Goal: Information Seeking & Learning: Learn about a topic

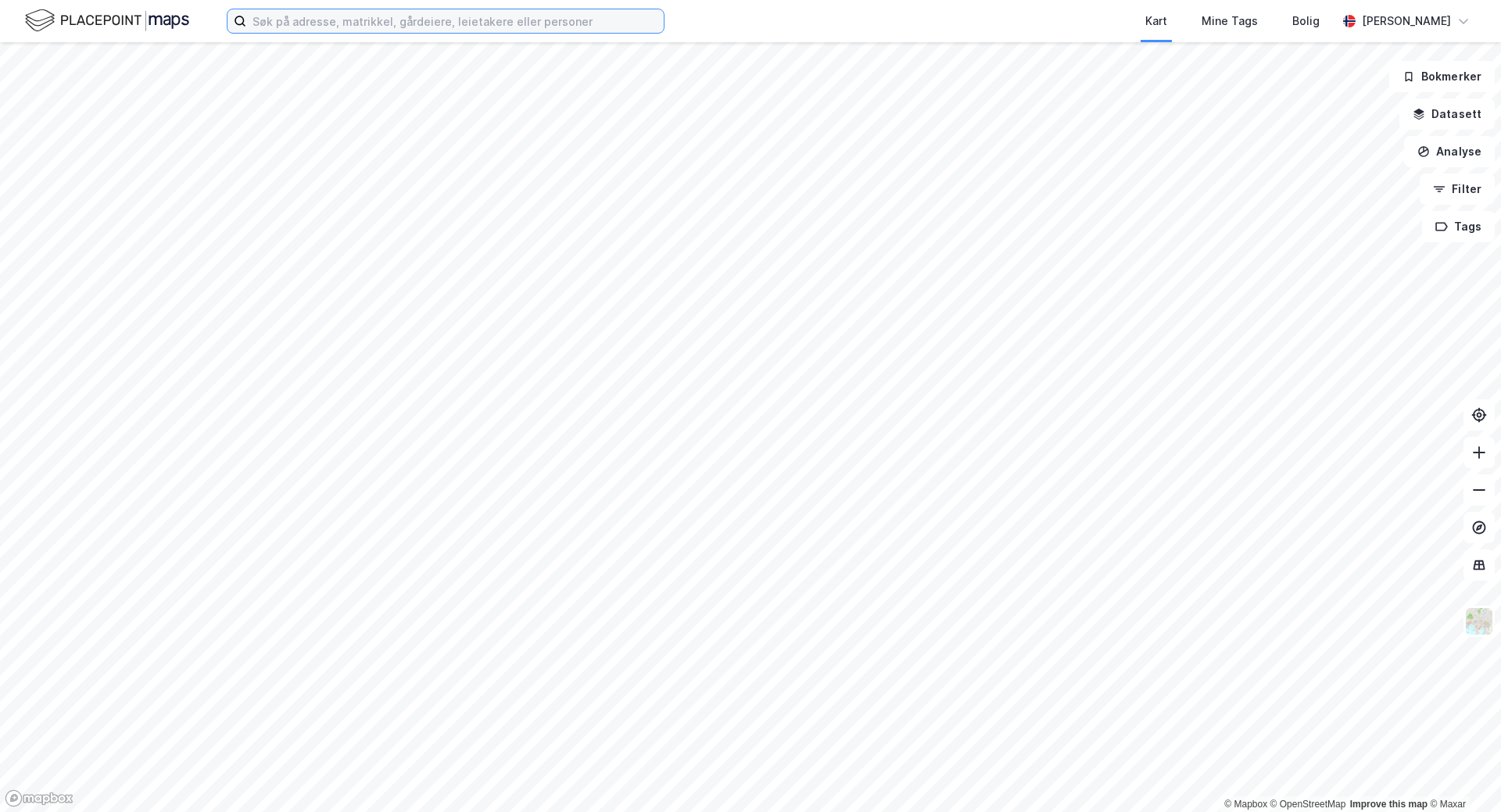
click at [434, 23] on input at bounding box center [456, 21] width 418 height 23
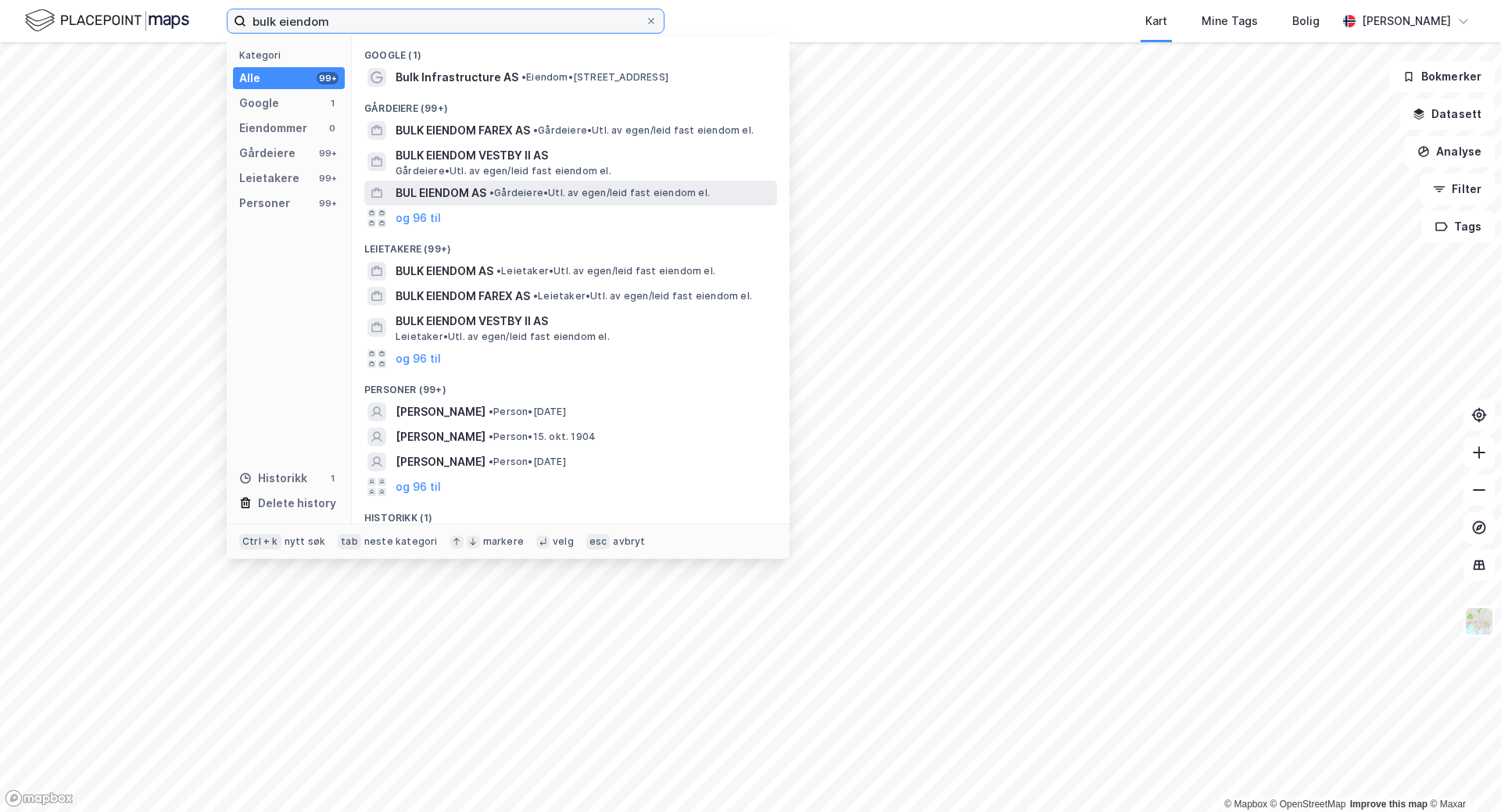
type input "bulk eiendom"
click at [451, 195] on span "BUL EIENDOM AS" at bounding box center [441, 192] width 91 height 18
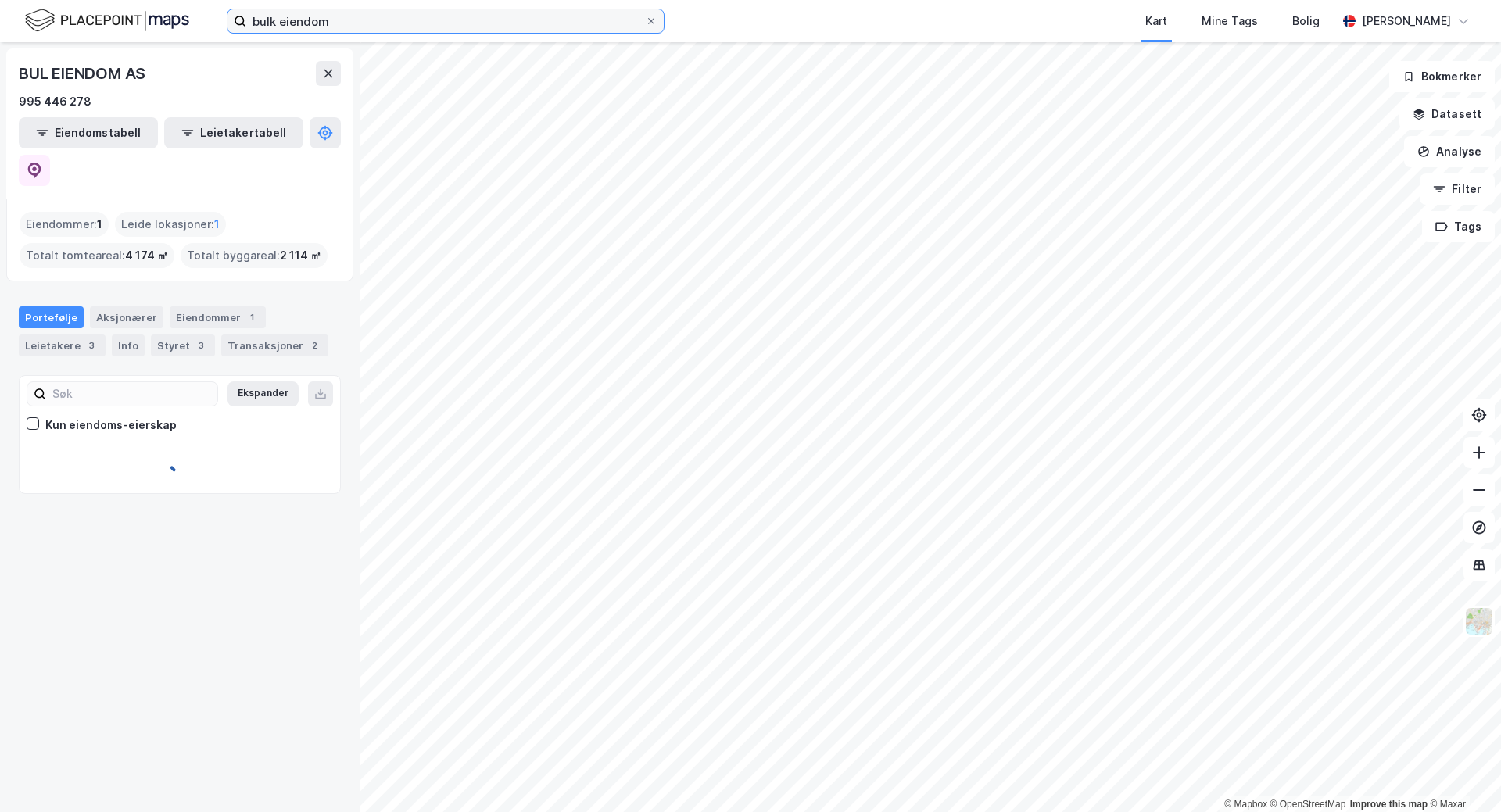
click at [340, 25] on input "bulk eiendom" at bounding box center [446, 21] width 398 height 23
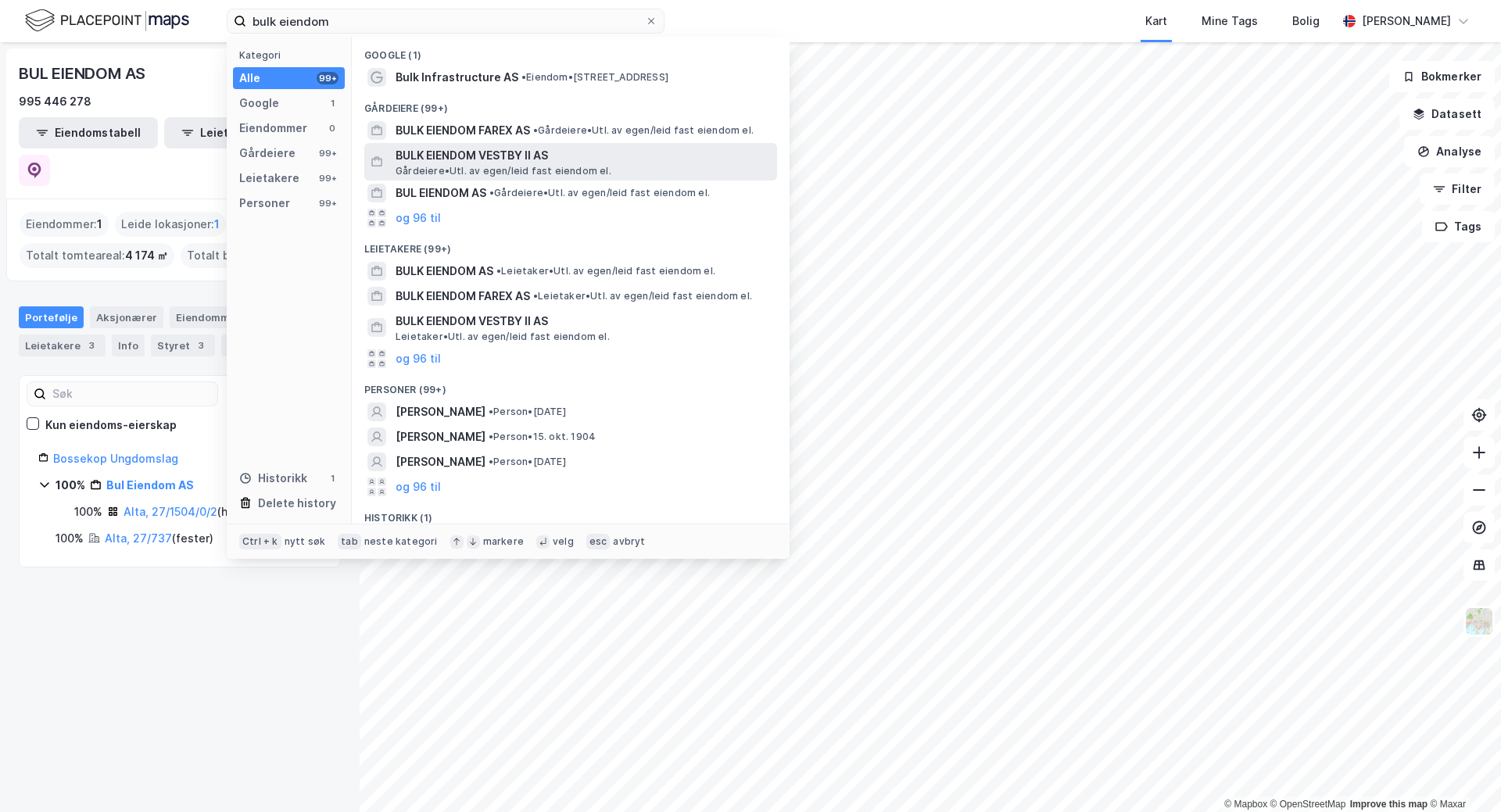
click at [450, 160] on span "BULK EIENDOM VESTBY II AS" at bounding box center [583, 155] width 375 height 18
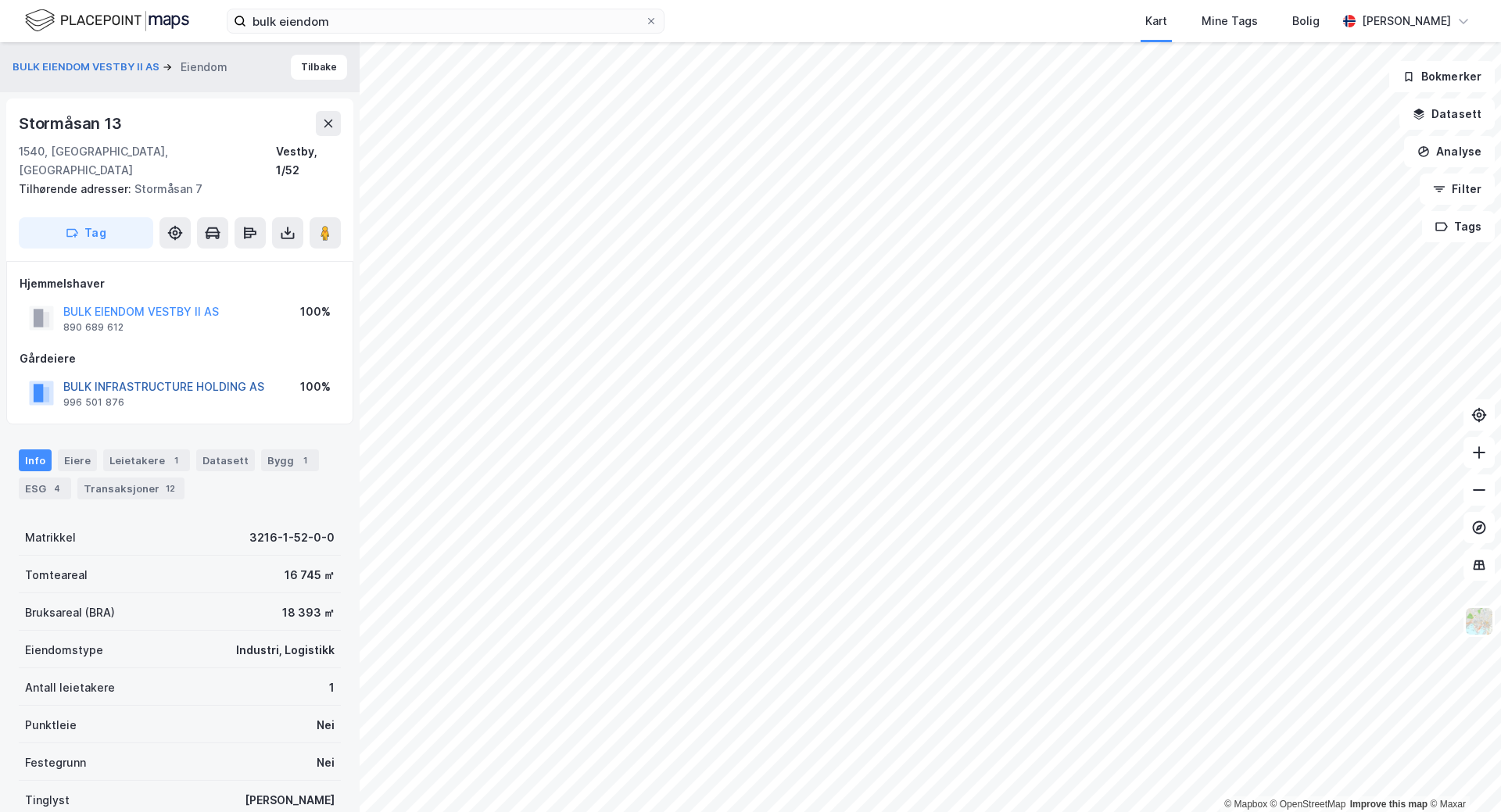
click at [0, 0] on button "BULK INFRASTRUCTURE HOLDING AS" at bounding box center [0, 0] width 0 height 0
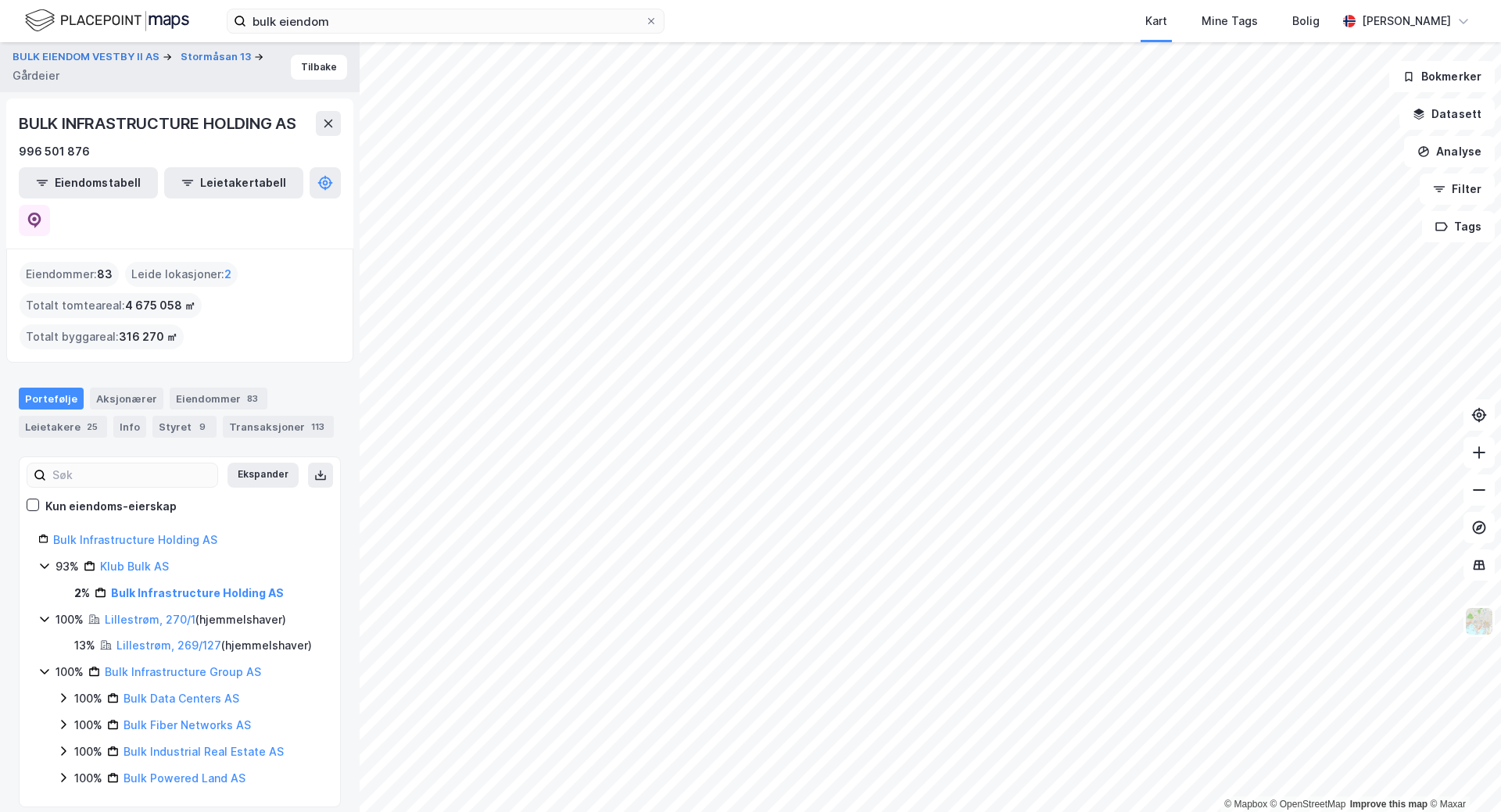
click at [761, 811] on html "bulk eiendom Kart Mine Tags Bolig [PERSON_NAME] © Mapbox © OpenStreetMap Improv…" at bounding box center [750, 406] width 1501 height 812
click at [829, 811] on html "bulk eiendom Kart Mine Tags Bolig [PERSON_NAME] © Mapbox © OpenStreetMap Improv…" at bounding box center [750, 406] width 1501 height 812
click at [949, 811] on html "bulk eiendom Kart Mine Tags Bolig [PERSON_NAME] © Mapbox © OpenStreetMap Improv…" at bounding box center [750, 406] width 1501 height 812
click at [732, 811] on html "bulk eiendom Kart Mine Tags Bolig [PERSON_NAME] © Mapbox © OpenStreetMap Improv…" at bounding box center [750, 406] width 1501 height 812
click at [801, 811] on html "bulk eiendom Kart Mine Tags Bolig [PERSON_NAME] © Mapbox © OpenStreetMap Improv…" at bounding box center [750, 406] width 1501 height 812
